Goal: Task Accomplishment & Management: Manage account settings

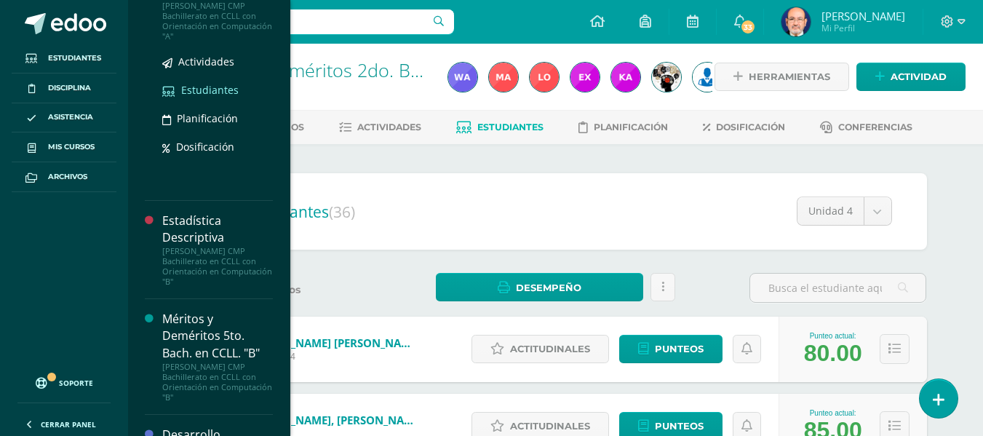
scroll to position [1162, 0]
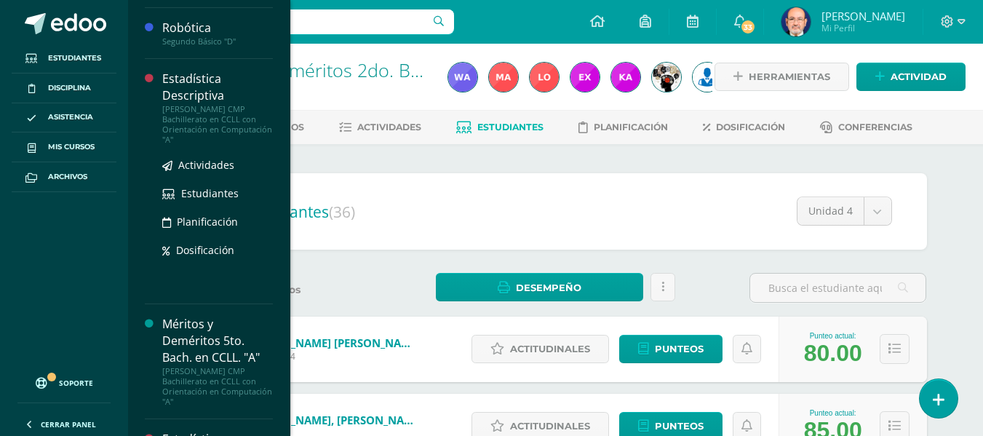
click at [195, 96] on div "Estadística Descriptiva" at bounding box center [217, 87] width 111 height 33
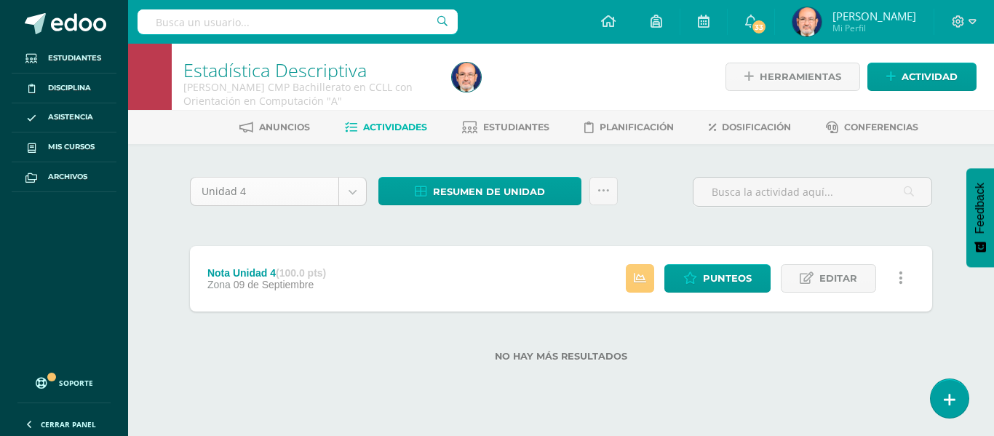
click at [351, 191] on body "Estudiantes Disciplina Asistencia Mis cursos Archivos Soporte Centro de ayuda Ú…" at bounding box center [497, 204] width 994 height 408
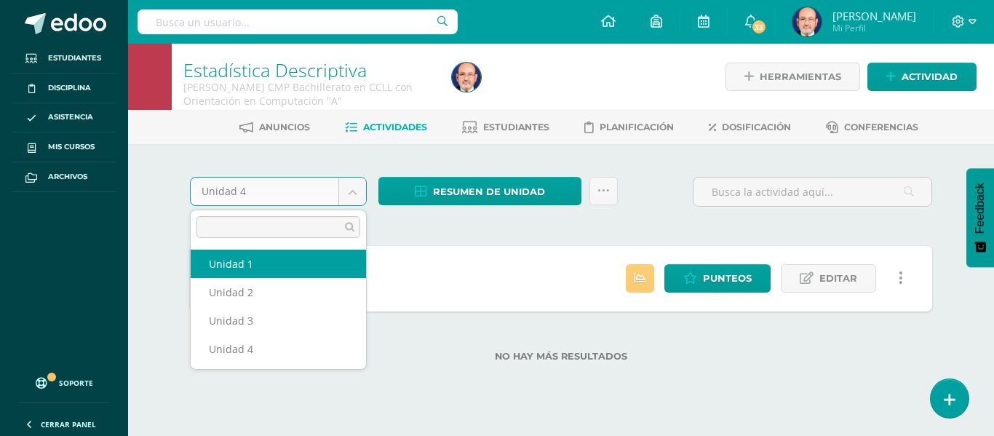
select select "Unidad 1"
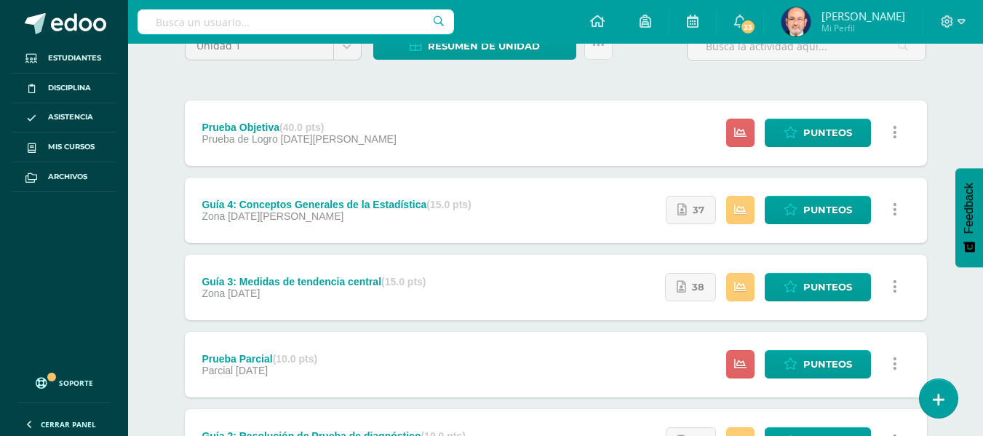
scroll to position [218, 0]
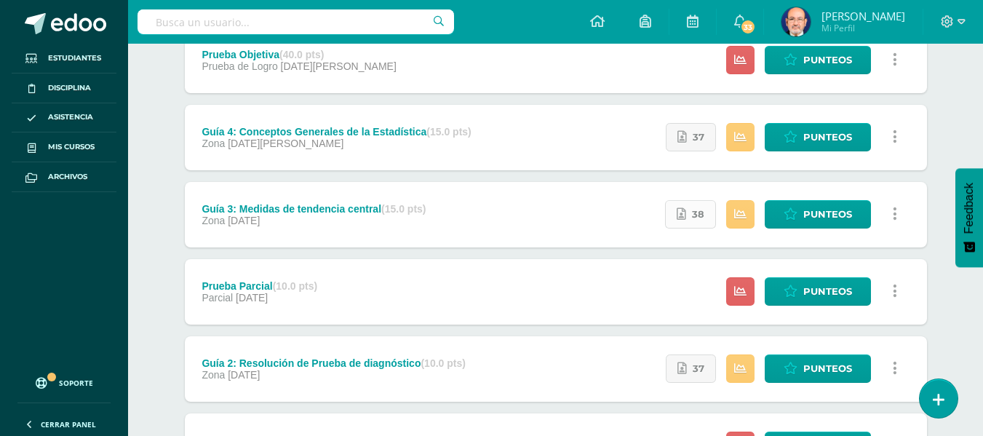
click at [690, 212] on link "38" at bounding box center [690, 214] width 51 height 28
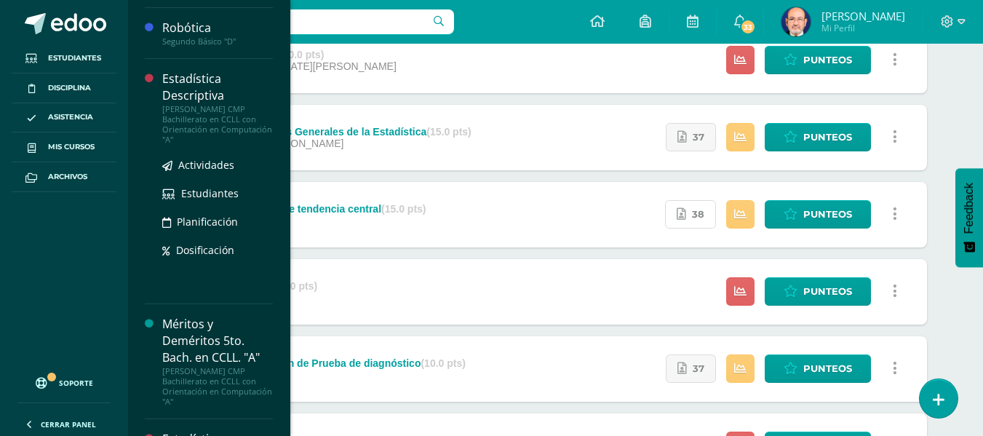
scroll to position [1307, 0]
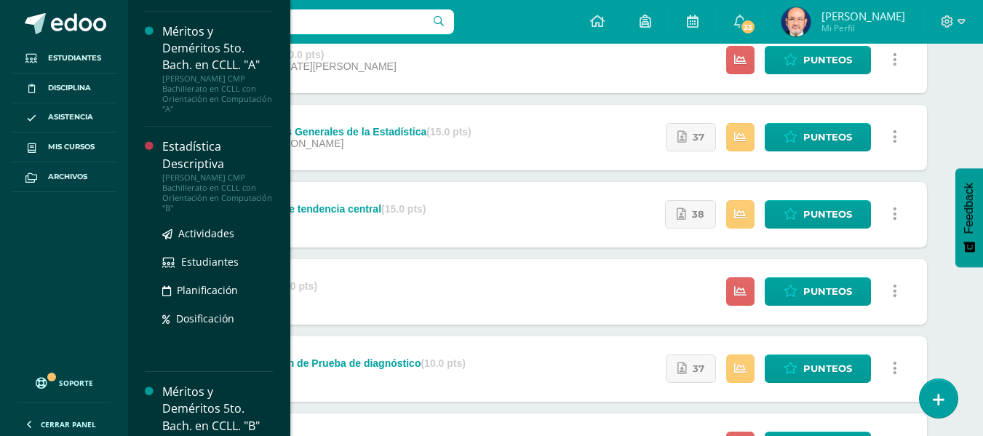
click at [194, 157] on div "Estadística Descriptiva" at bounding box center [217, 154] width 111 height 33
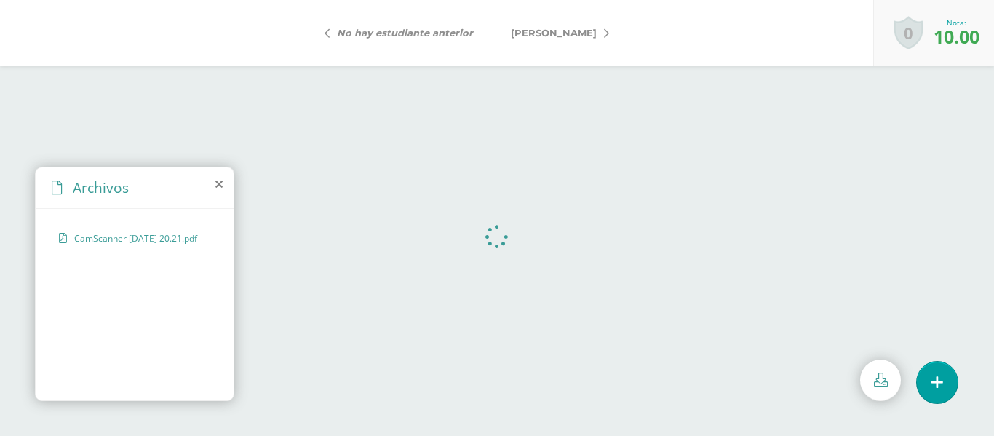
click at [551, 31] on span "Alvarez, Jhonatan" at bounding box center [554, 33] width 86 height 12
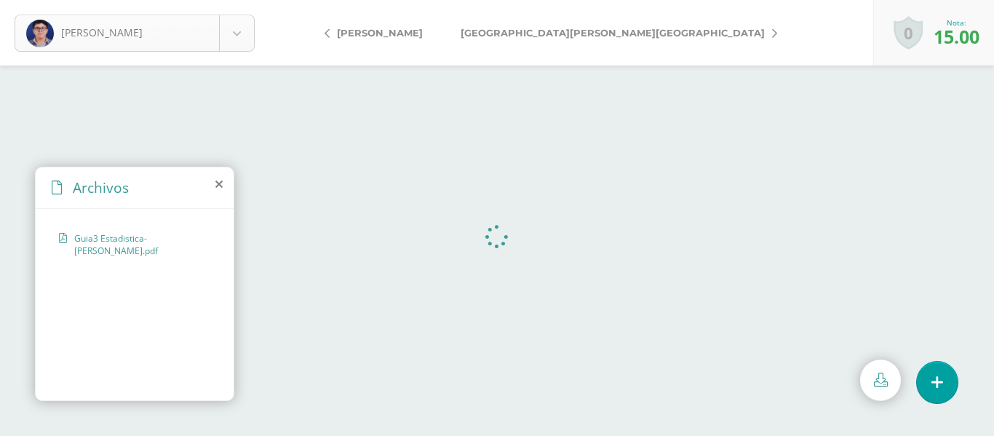
click at [238, 0] on body "[PERSON_NAME] [PERSON_NAME] [PERSON_NAME] [GEOGRAPHIC_DATA][PERSON_NAME][GEOGRA…" at bounding box center [497, 0] width 994 height 0
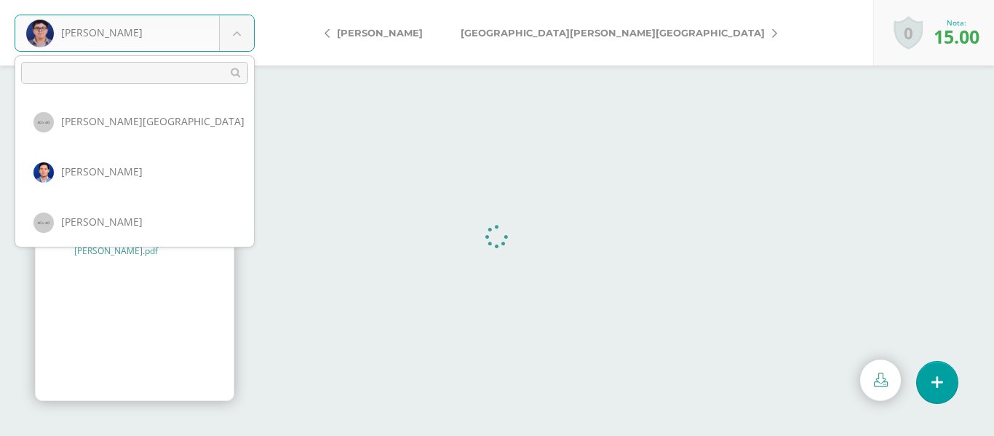
scroll to position [1382, 0]
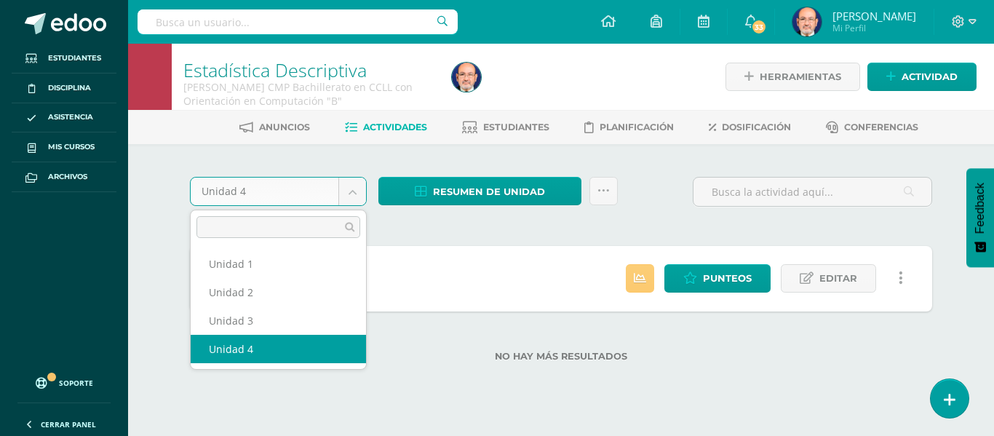
click at [354, 196] on body "Estudiantes Disciplina Asistencia Mis cursos Archivos Soporte Centro de ayuda Ú…" at bounding box center [497, 204] width 994 height 408
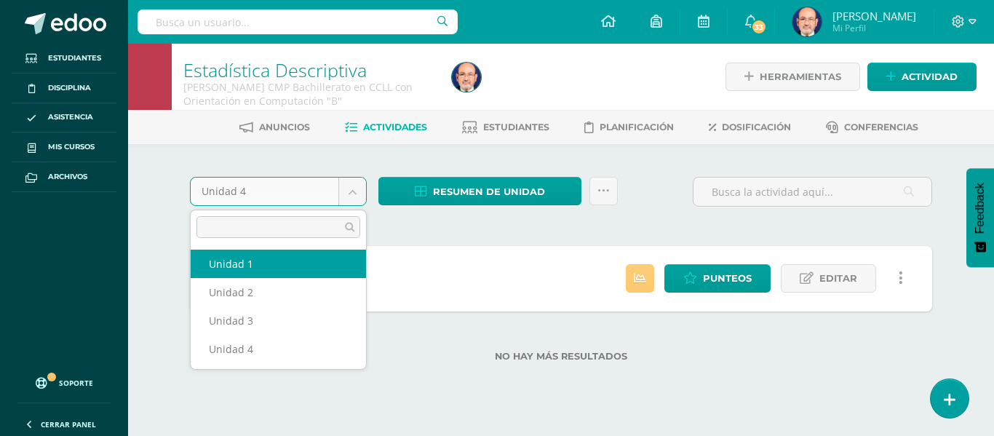
select select "Unidad 1"
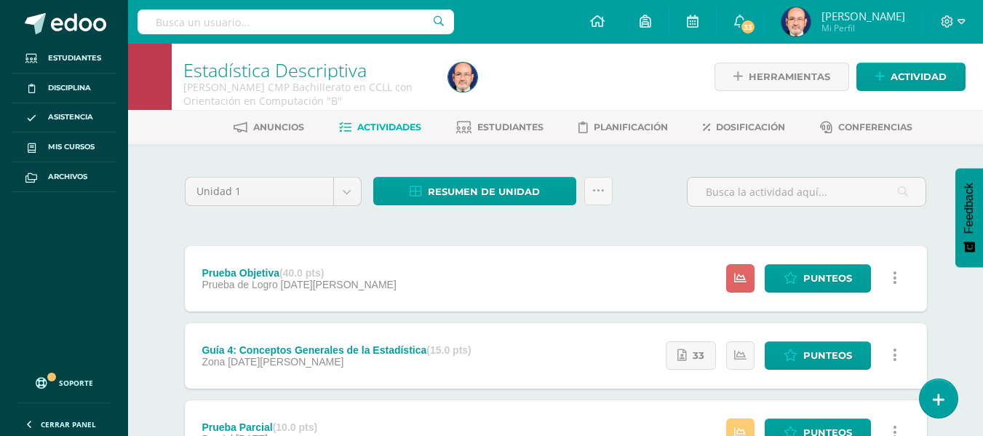
scroll to position [218, 0]
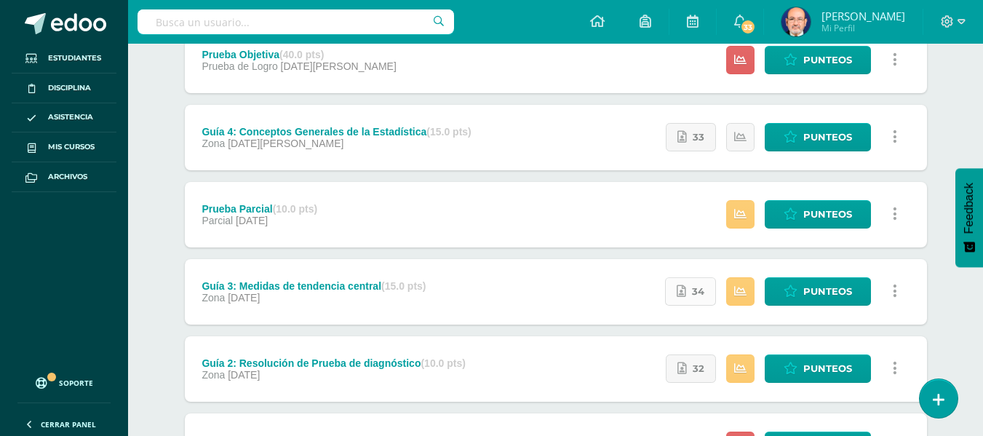
click at [688, 292] on link "34" at bounding box center [690, 291] width 51 height 28
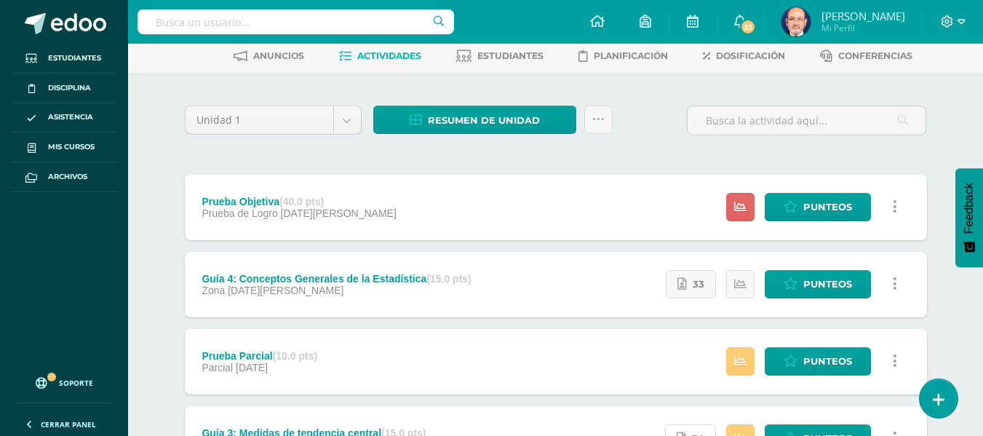
scroll to position [0, 0]
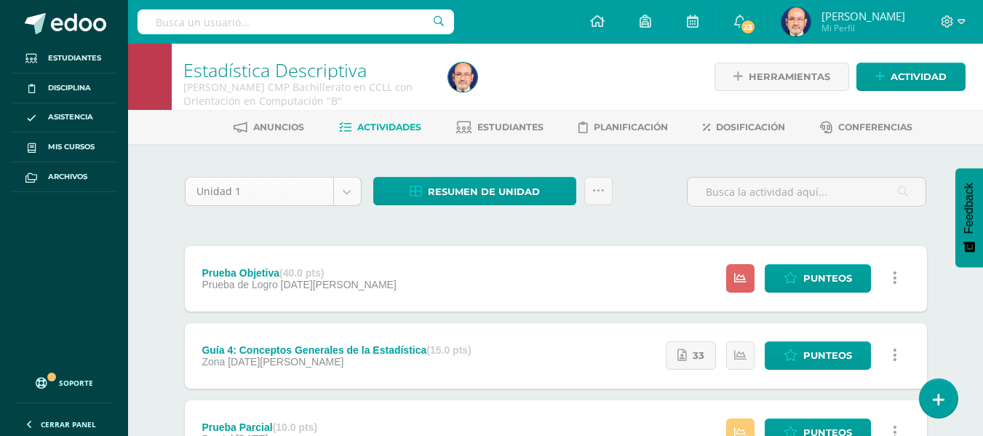
click at [346, 191] on body "Estudiantes Disciplina Asistencia Mis cursos Archivos Soporte Centro de ayuda Ú…" at bounding box center [491, 435] width 983 height 871
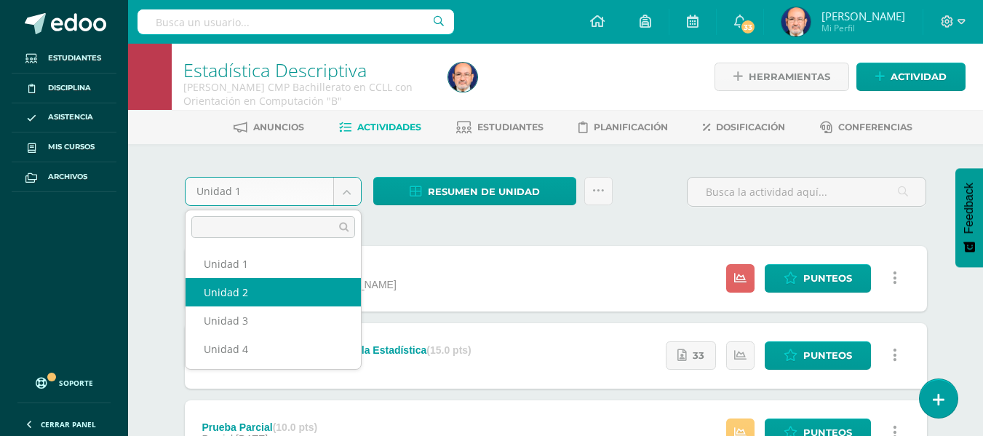
select select "Unidad 2"
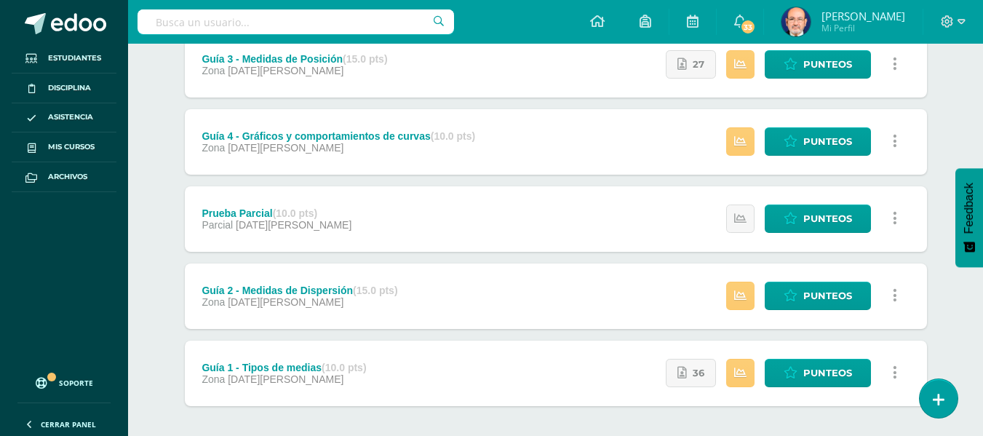
scroll to position [358, 0]
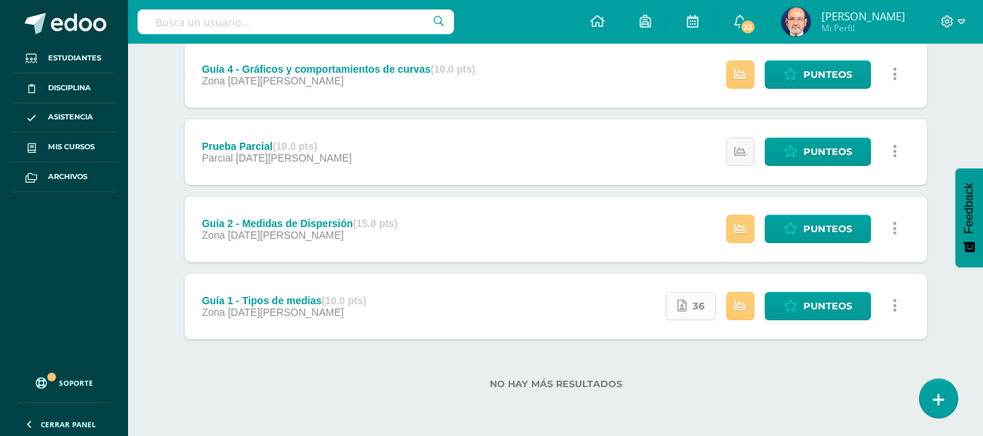
click at [696, 310] on span "36" at bounding box center [699, 305] width 12 height 27
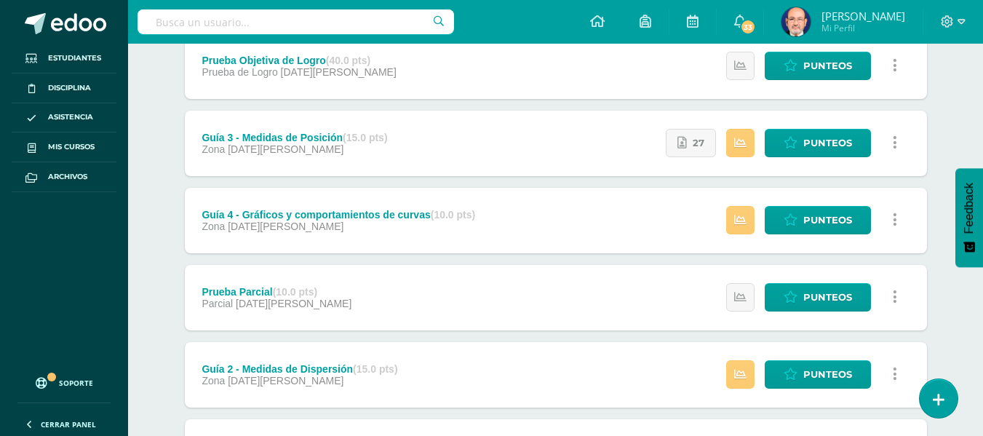
scroll to position [140, 0]
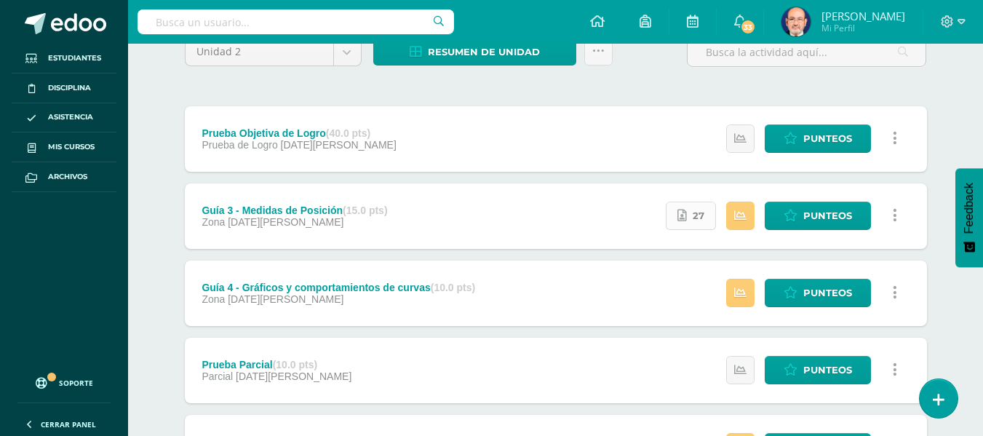
click at [695, 215] on span "27" at bounding box center [699, 215] width 12 height 27
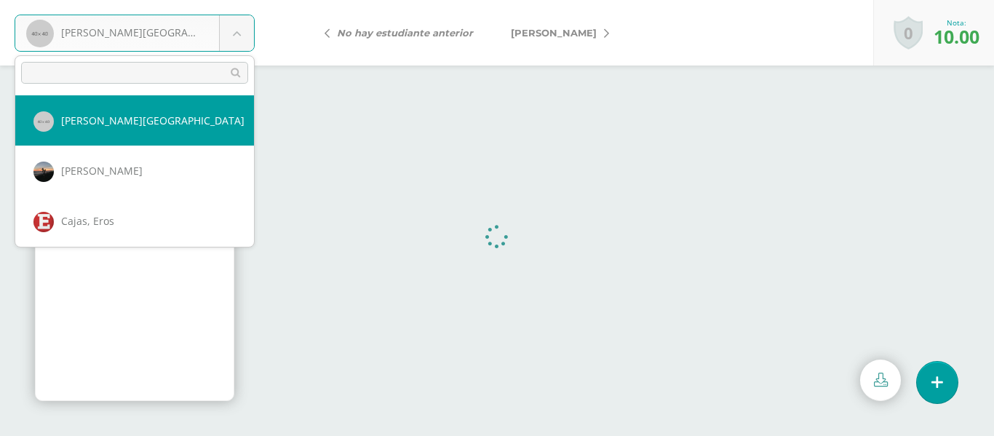
click at [242, 0] on body "[PERSON_NAME][GEOGRAPHIC_DATA] [GEOGRAPHIC_DATA][PERSON_NAME][GEOGRAPHIC_DATA] …" at bounding box center [497, 0] width 994 height 0
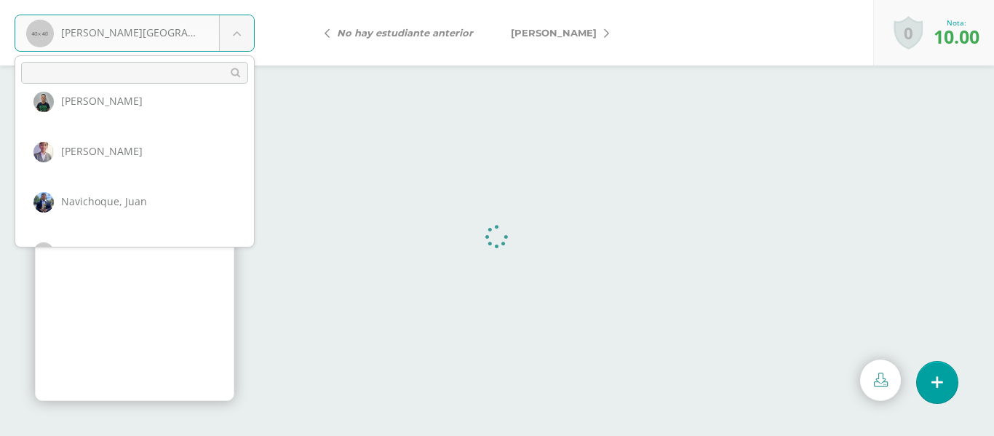
scroll to position [946, 0]
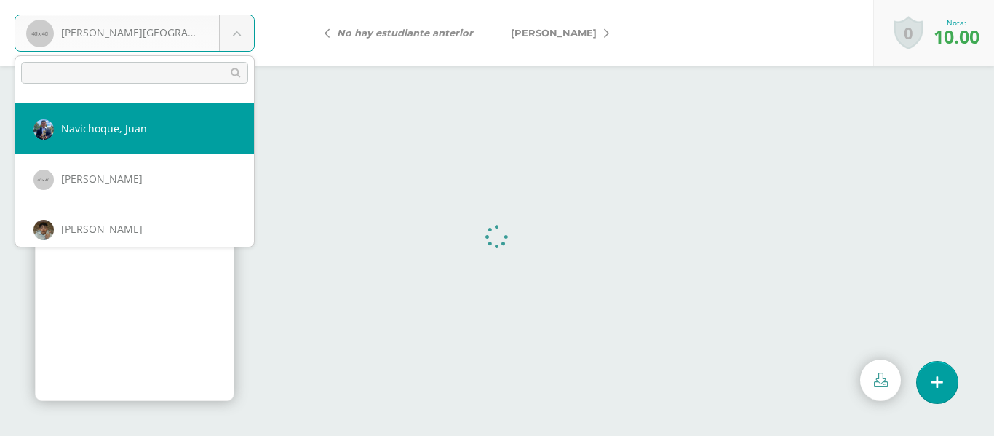
select select "787"
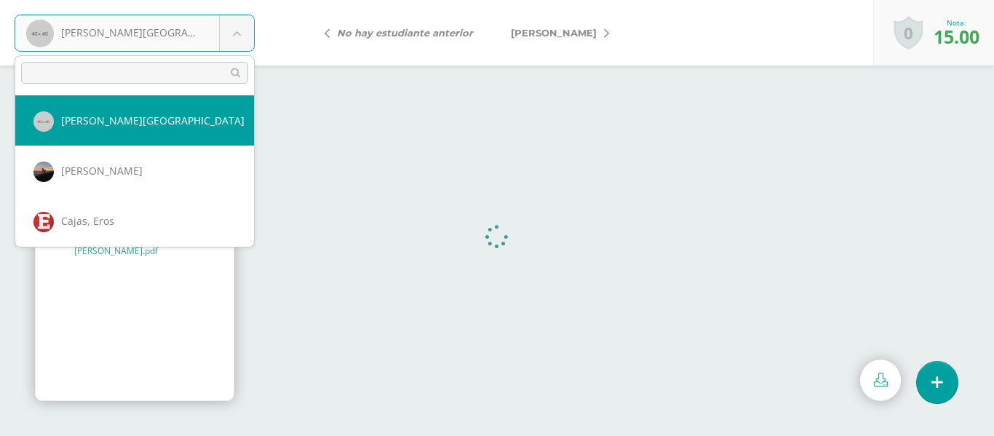
click at [239, 0] on body "Albizuris, Diego Albizuris, Diego Ascon, Victor Cajas, Eros Calderón, Emilio Ch…" at bounding box center [497, 0] width 994 height 0
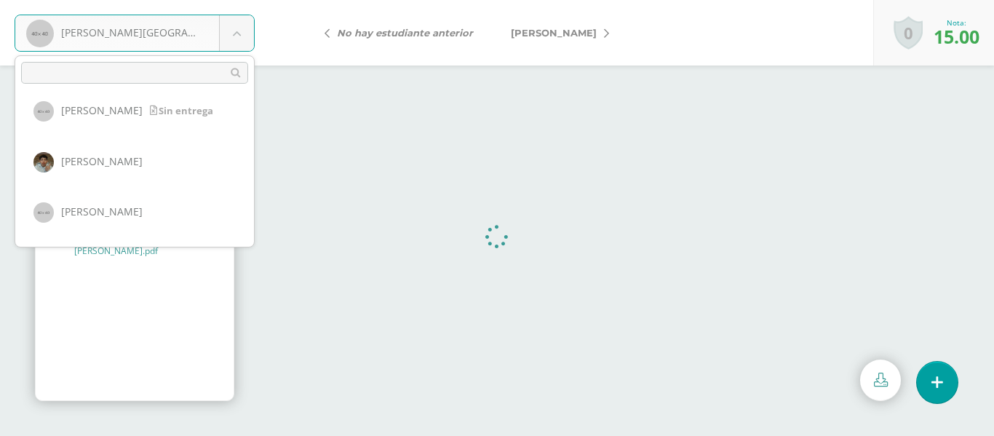
scroll to position [873, 0]
